Goal: Transaction & Acquisition: Purchase product/service

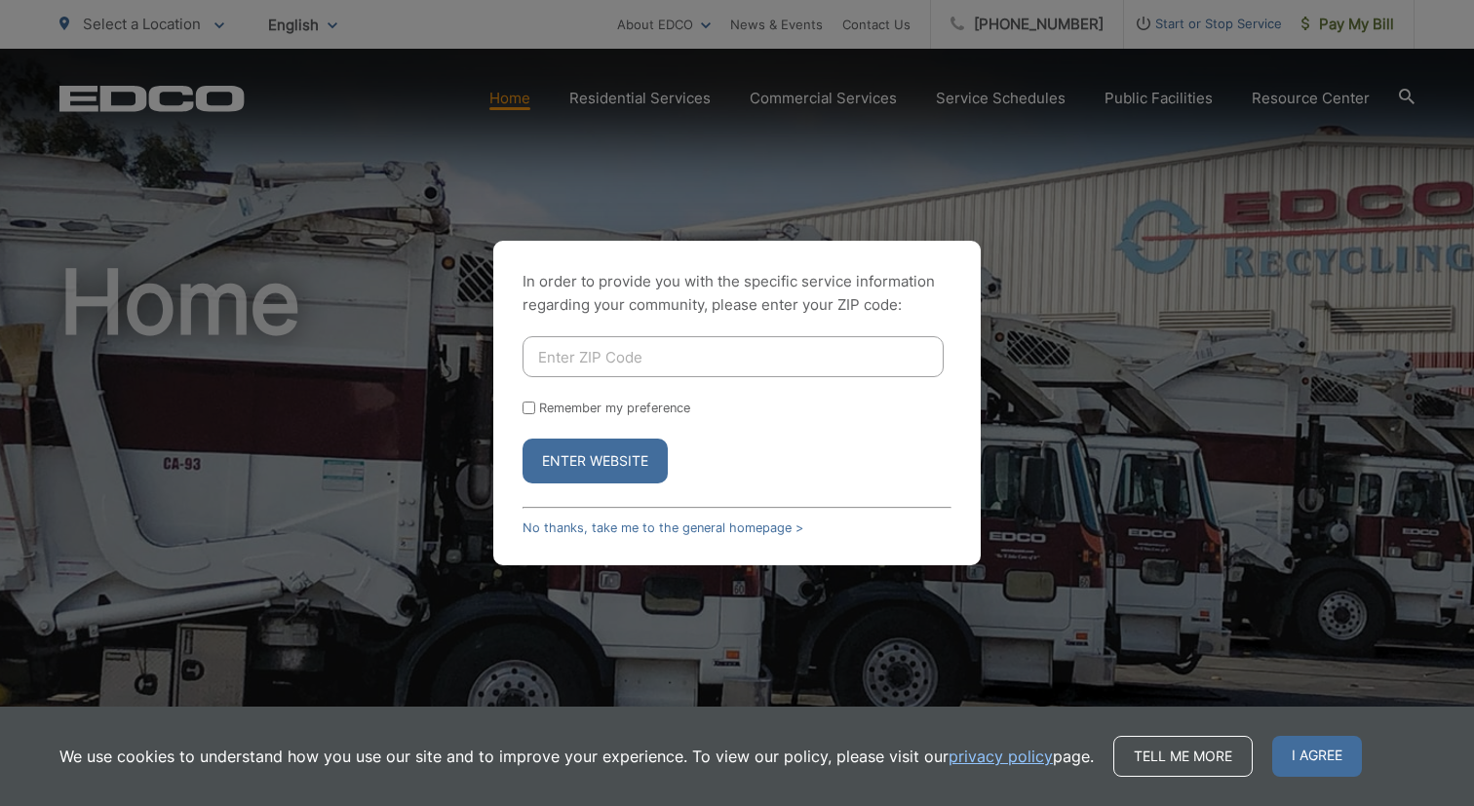
click at [1008, 488] on div "In order to provide you with the specific service information regarding your co…" at bounding box center [737, 403] width 1474 height 806
click at [566, 530] on link "No thanks, take me to the general homepage >" at bounding box center [663, 528] width 281 height 15
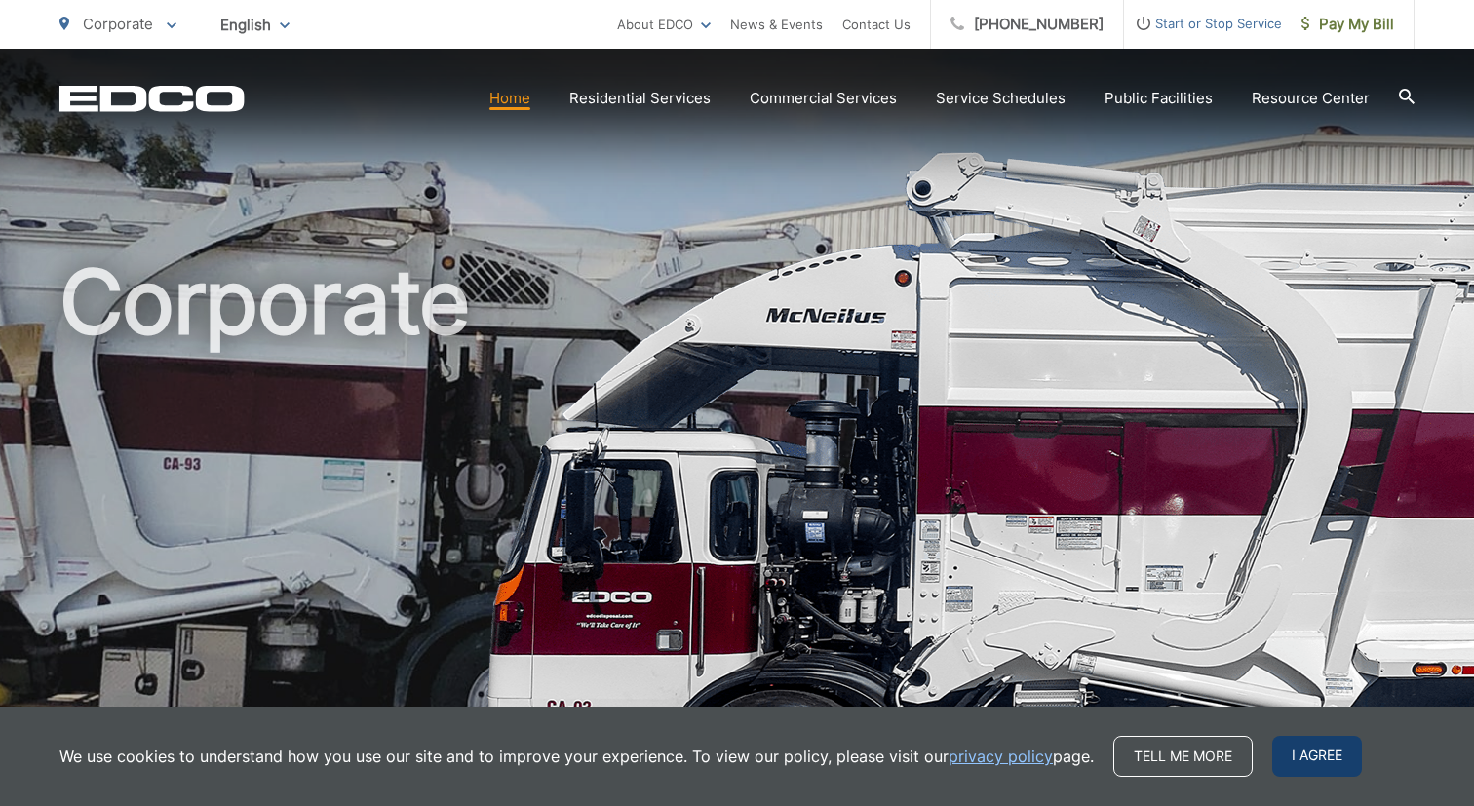
click at [1310, 759] on span "I agree" at bounding box center [1317, 756] width 90 height 41
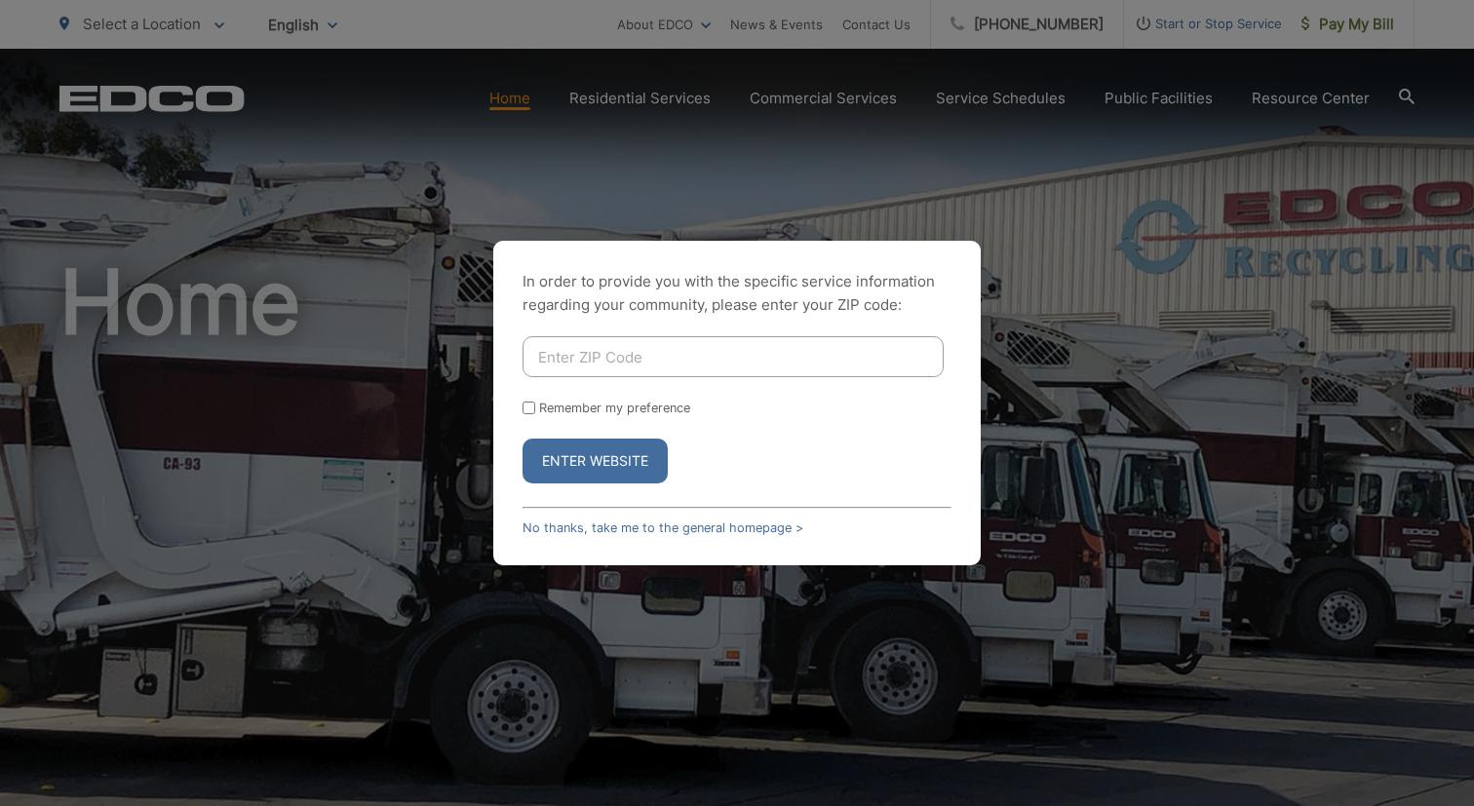
click at [677, 366] on input "Enter ZIP Code" at bounding box center [733, 356] width 421 height 41
type input "92026"
click at [595, 461] on button "Enter Website" at bounding box center [595, 461] width 145 height 45
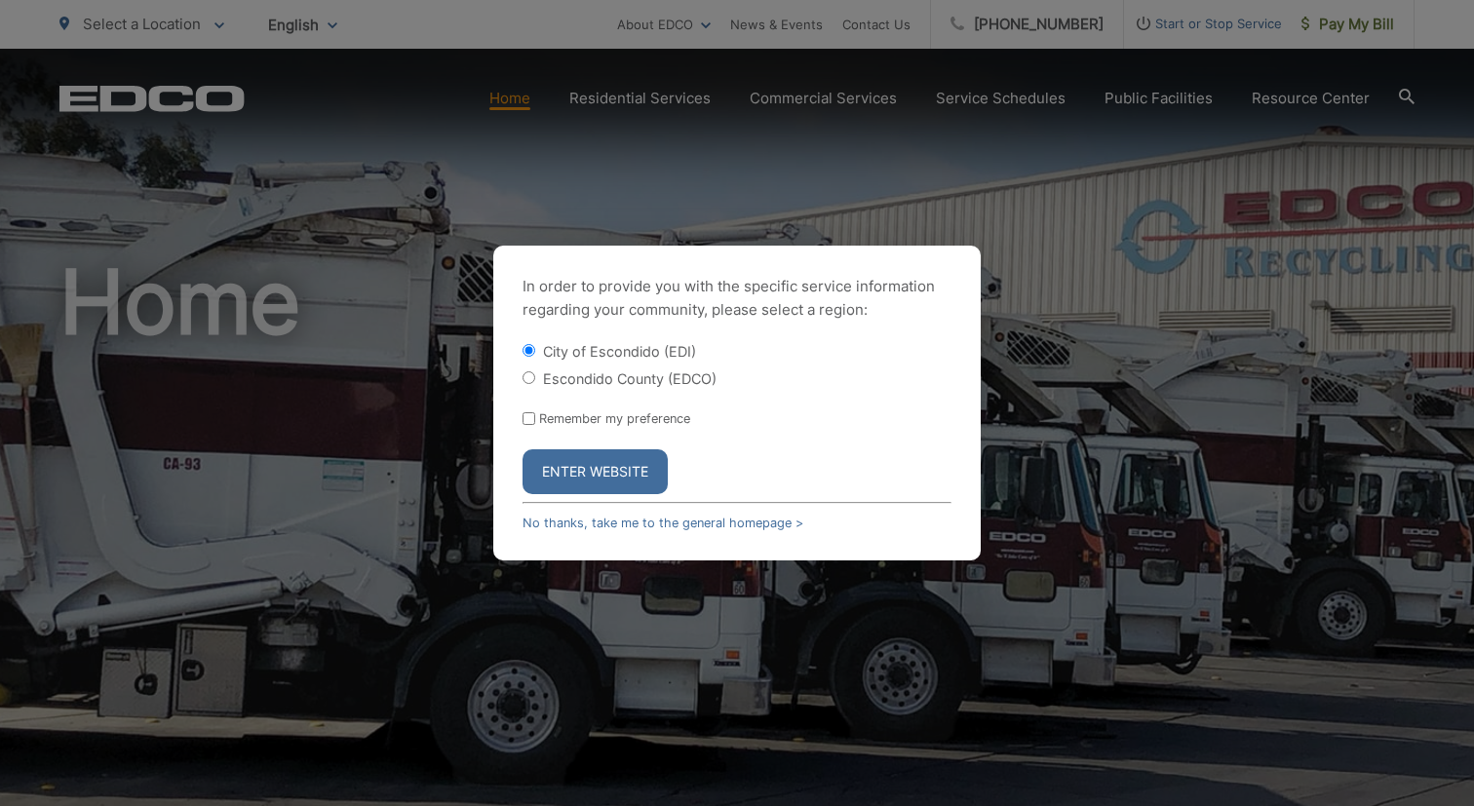
click at [580, 380] on label "Escondido County (EDCO)" at bounding box center [630, 378] width 174 height 17
click at [535, 380] on input "Escondido County (EDCO)" at bounding box center [529, 377] width 13 height 13
radio input "true"
click at [523, 416] on input "Remember my preference" at bounding box center [529, 418] width 13 height 13
checkbox input "true"
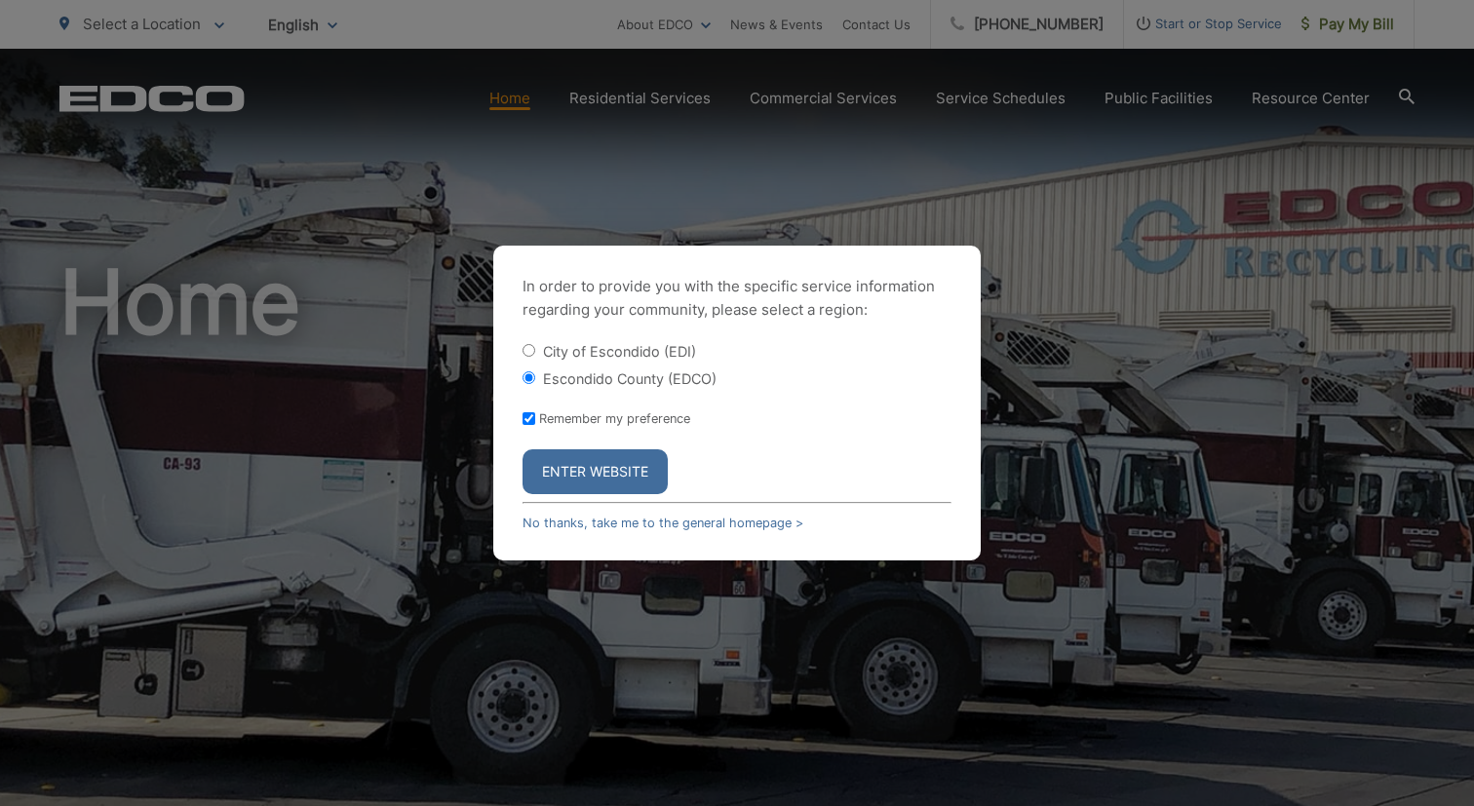
click at [597, 467] on button "Enter Website" at bounding box center [595, 471] width 145 height 45
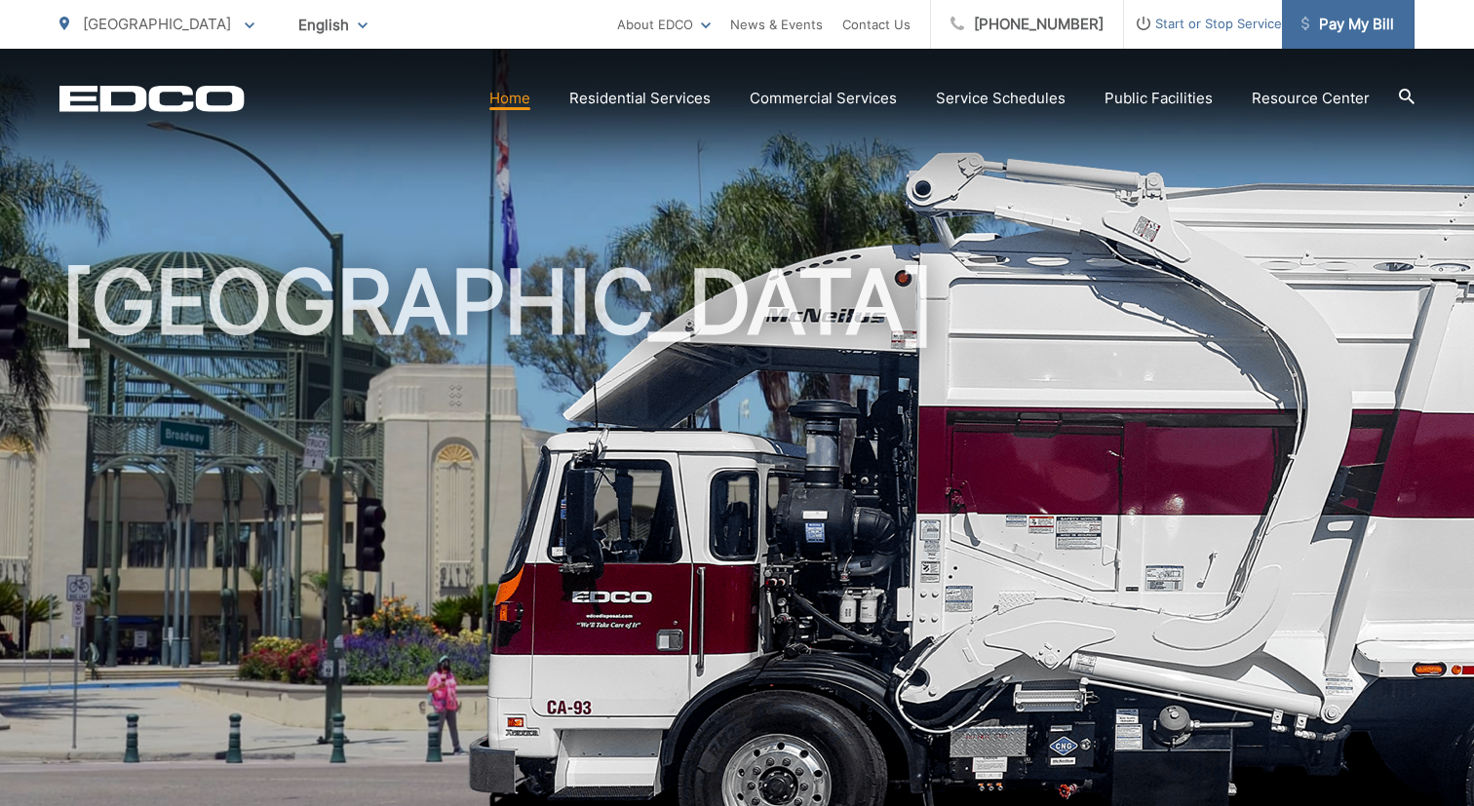
click at [1358, 23] on span "Pay My Bill" at bounding box center [1348, 24] width 93 height 23
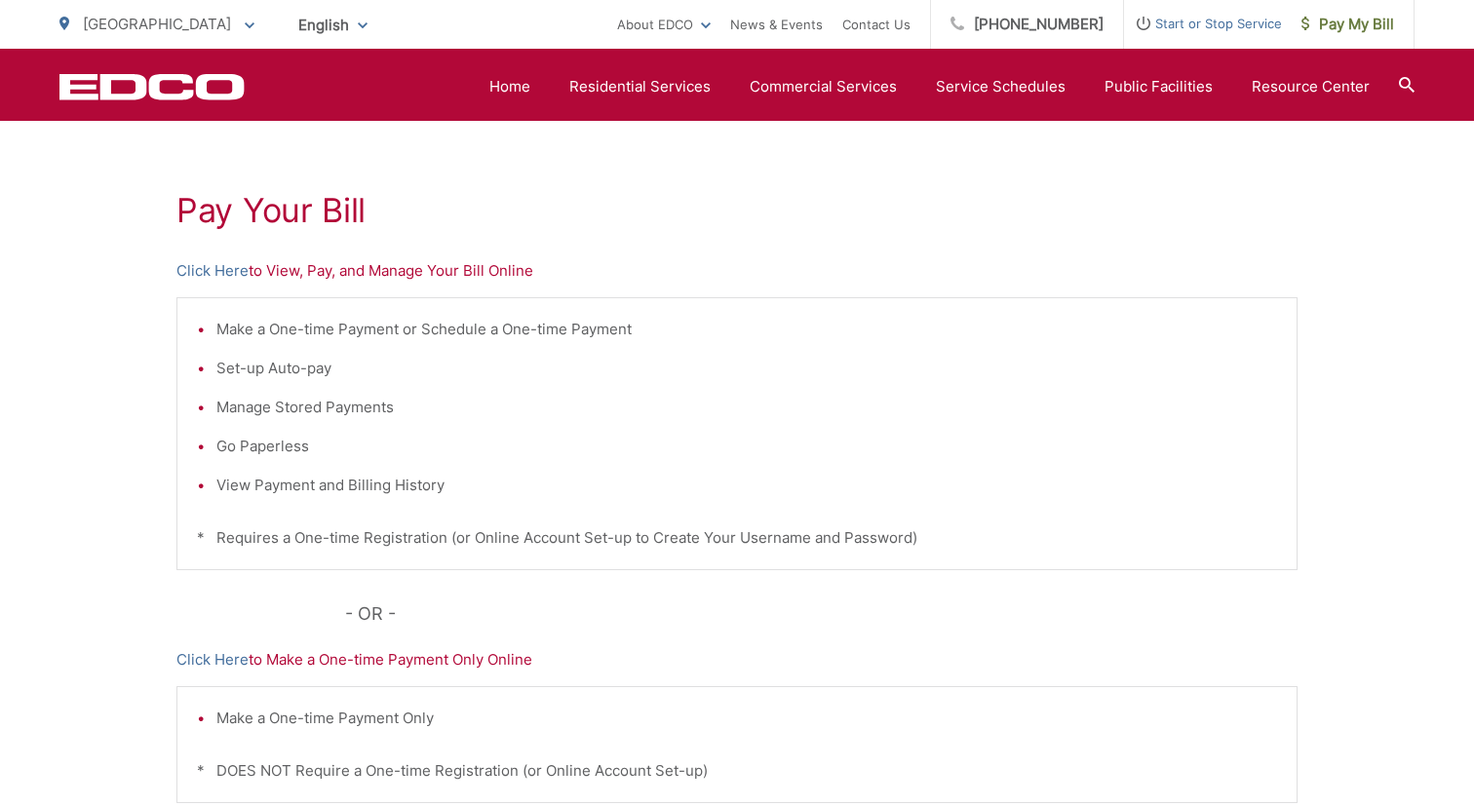
scroll to position [328, 0]
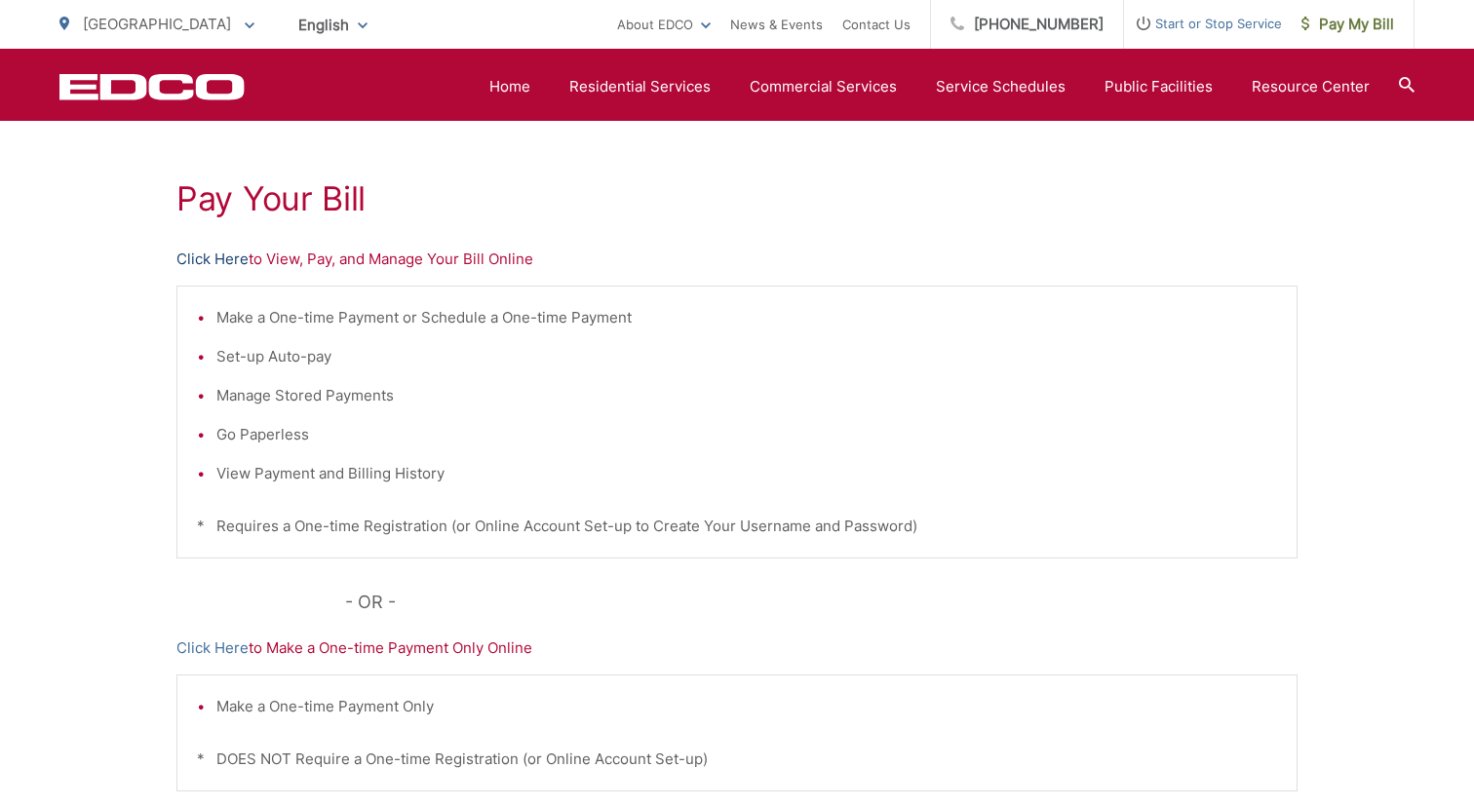
click at [228, 256] on link "Click Here" at bounding box center [212, 259] width 72 height 23
